Goal: Task Accomplishment & Management: Manage account settings

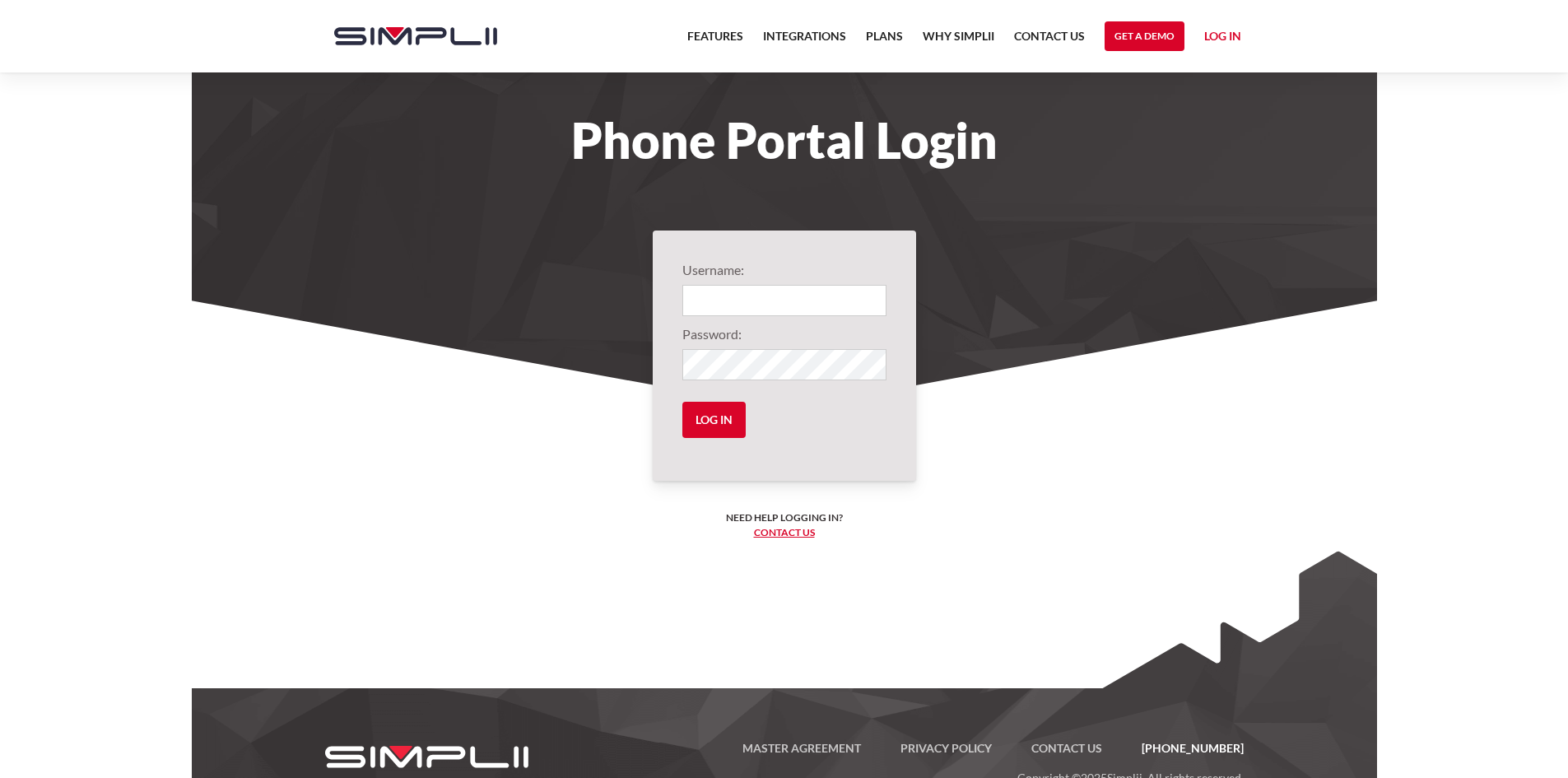
click at [848, 297] on input "Login" at bounding box center [784, 301] width 204 height 32
type input "1003"
click at [1484, 213] on body "Features Integrations PRoducts Plans Why Simplii Contact US Master Agreement Ge…" at bounding box center [784, 412] width 1568 height 826
drag, startPoint x: 793, startPoint y: 305, endPoint x: 779, endPoint y: 347, distance: 44.3
click at [794, 305] on input "1003" at bounding box center [784, 301] width 204 height 32
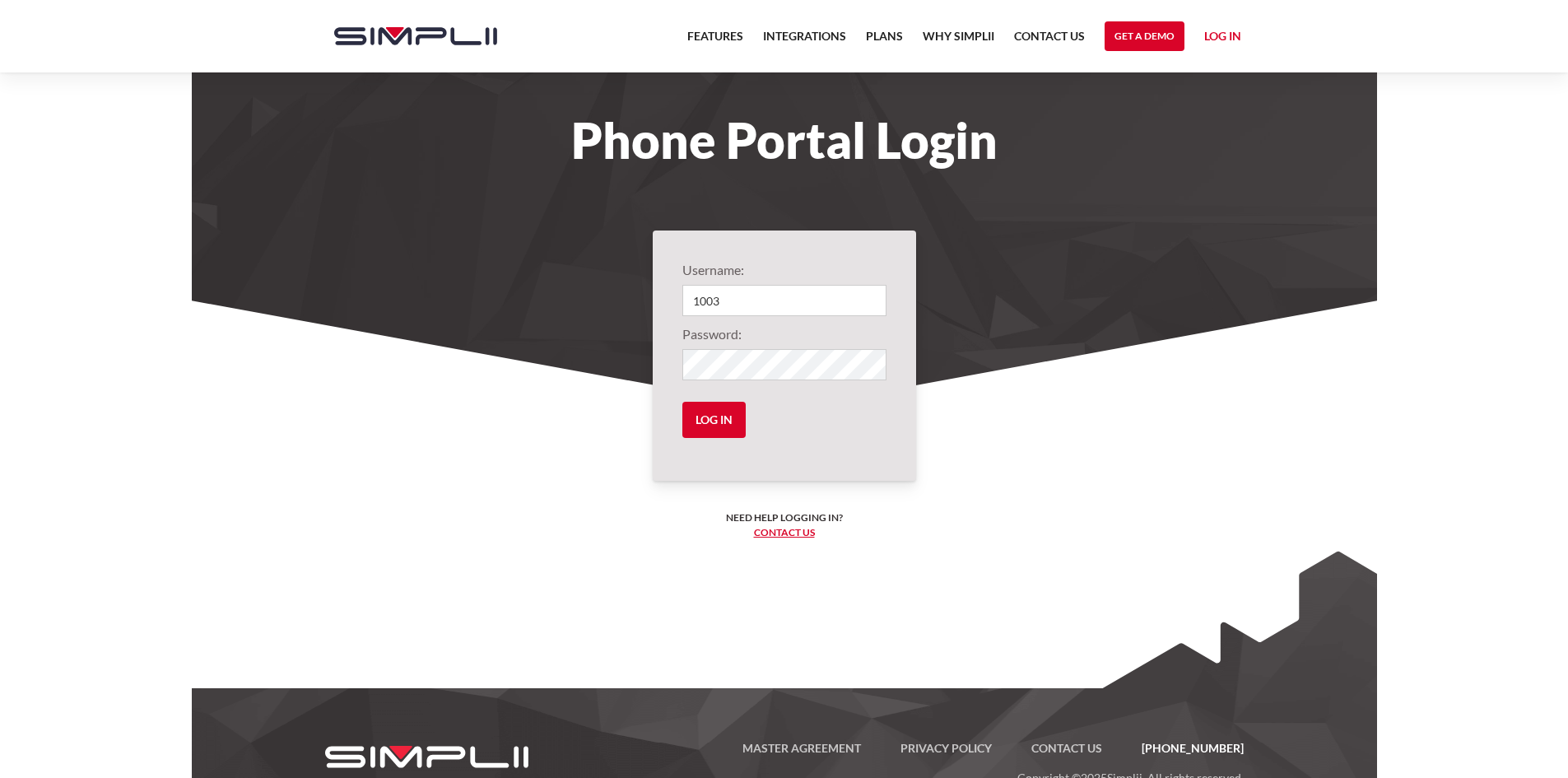
click at [1504, 240] on body "Features Integrations PRoducts Plans Why Simplii Contact US Master Agreement Ge…" at bounding box center [784, 412] width 1568 height 826
click at [1531, 305] on body "Features Integrations PRoducts Plans Why Simplii Contact US Master Agreement Ge…" at bounding box center [784, 412] width 1568 height 826
click at [766, 337] on label"] "Password:" at bounding box center [784, 334] width 204 height 20
click at [760, 297] on input "1003" at bounding box center [784, 301] width 204 height 32
click at [1513, 152] on body "Features Integrations PRoducts Plans Why Simplii Contact US Master Agreement Ge…" at bounding box center [784, 412] width 1568 height 826
